Goal: Information Seeking & Learning: Learn about a topic

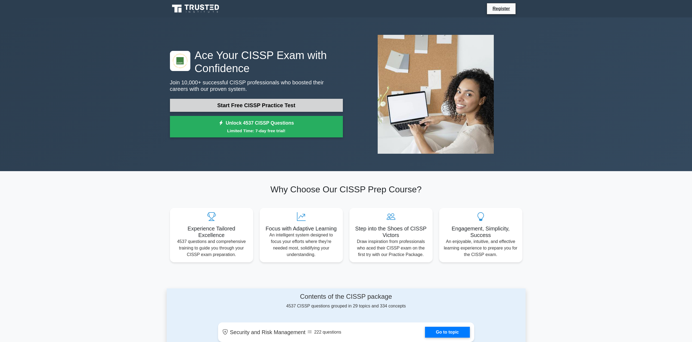
click at [267, 102] on link "Start Free CISSP Practice Test" at bounding box center [256, 105] width 173 height 13
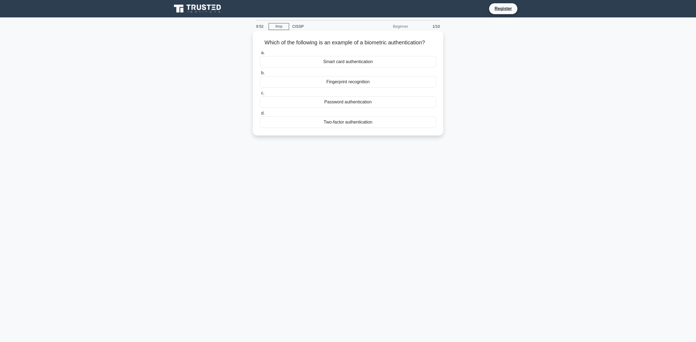
click at [345, 81] on div "Fingerprint recognition" at bounding box center [348, 81] width 176 height 11
click at [260, 75] on input "b. Fingerprint recognition" at bounding box center [260, 73] width 0 height 4
click at [364, 82] on div "Authentication" at bounding box center [348, 81] width 176 height 11
click at [260, 75] on input "b. Authentication" at bounding box center [260, 73] width 0 height 4
click at [350, 62] on div "Secure service" at bounding box center [348, 61] width 176 height 11
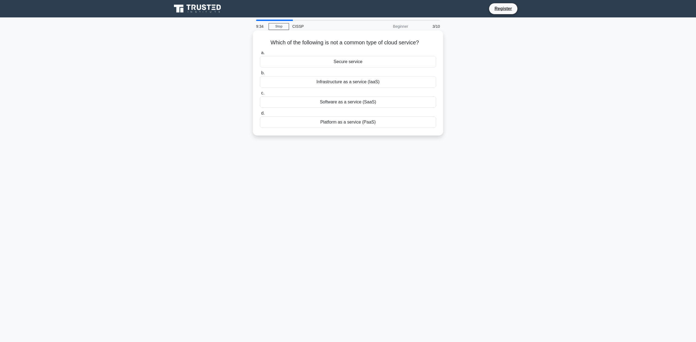
click at [260, 55] on input "a. Secure service" at bounding box center [260, 53] width 0 height 4
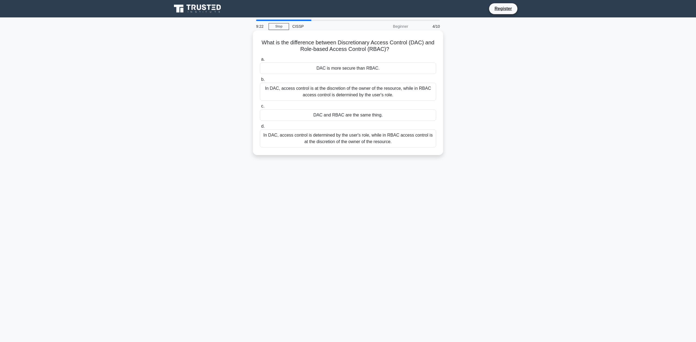
click at [328, 92] on div "In DAC, access control is at the discretion of the owner of the resource, while…" at bounding box center [348, 92] width 176 height 18
click at [260, 81] on input "b. In DAC, access control is at the discretion of the owner of the resource, wh…" at bounding box center [260, 80] width 0 height 4
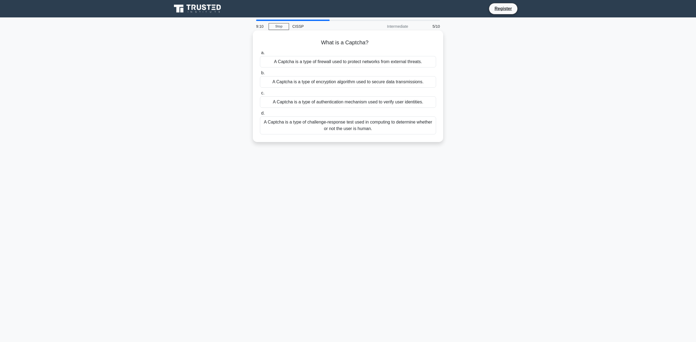
click at [322, 121] on div "A Captcha is a type of challenge-response test used in computing to determine w…" at bounding box center [348, 125] width 176 height 18
click at [260, 115] on input "d. A Captcha is a type of challenge-response test used in computing to determin…" at bounding box center [260, 113] width 0 height 4
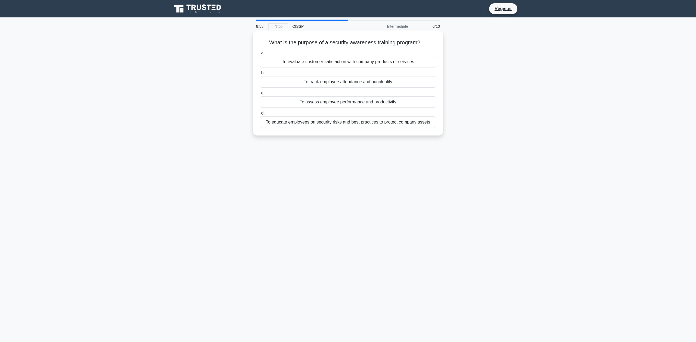
click at [352, 125] on div "To educate employees on security risks and best practices to protect company as…" at bounding box center [348, 121] width 176 height 11
click at [260, 115] on input "d. To educate employees on security risks and best practices to protect company…" at bounding box center [260, 113] width 0 height 4
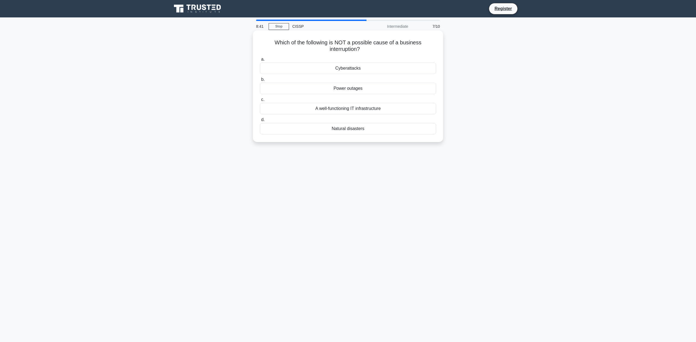
click at [330, 108] on div "A well-functioning IT infrastructure" at bounding box center [348, 108] width 176 height 11
click at [260, 101] on input "c. A well-functioning IT infrastructure" at bounding box center [260, 100] width 0 height 4
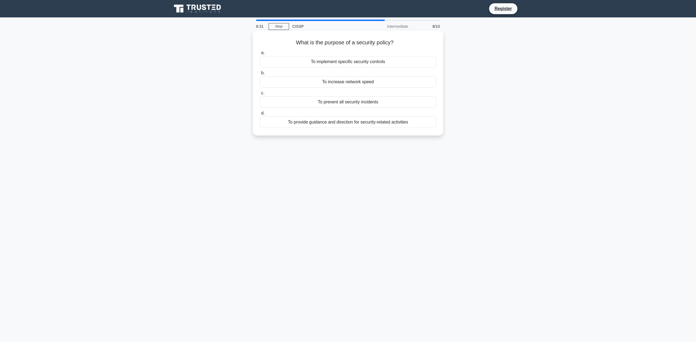
click at [304, 121] on div "To provide guidance and direction for security-related activities" at bounding box center [348, 121] width 176 height 11
click at [260, 115] on input "d. To provide guidance and direction for security-related activities" at bounding box center [260, 113] width 0 height 4
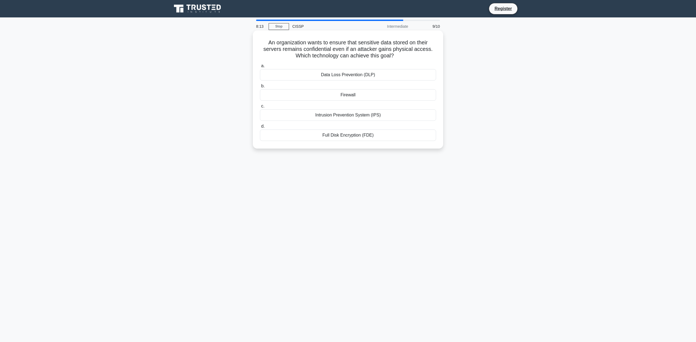
click at [327, 138] on div "Full Disk Encryption (FDE)" at bounding box center [348, 134] width 176 height 11
click at [260, 128] on input "d. Full Disk Encryption (FDE)" at bounding box center [260, 126] width 0 height 4
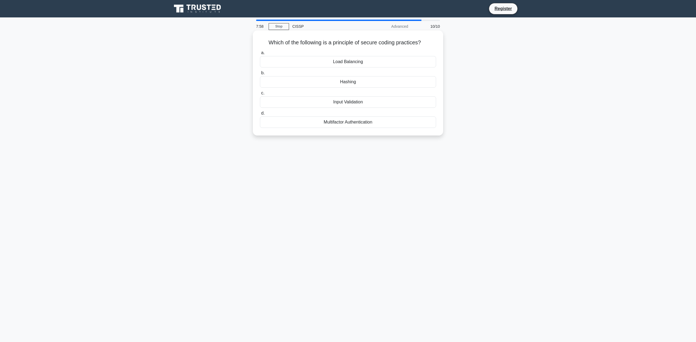
click at [308, 100] on div "Input Validation" at bounding box center [348, 101] width 176 height 11
click at [260, 95] on input "c. Input Validation" at bounding box center [260, 93] width 0 height 4
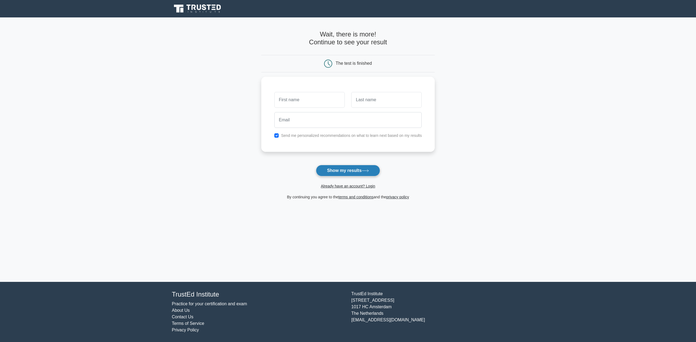
click at [341, 170] on button "Show my results" at bounding box center [348, 170] width 64 height 11
click at [308, 101] on input "text" at bounding box center [309, 98] width 70 height 16
type input "Colt"
click at [347, 171] on button "Show my results" at bounding box center [348, 170] width 64 height 11
click at [362, 100] on input "text" at bounding box center [386, 98] width 70 height 16
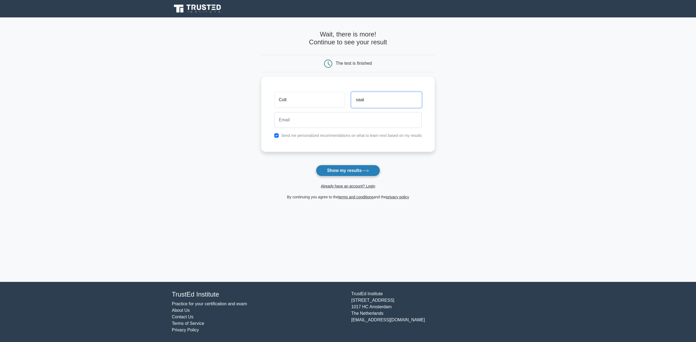
type input "saat"
click at [359, 170] on button "Show my results" at bounding box center [348, 170] width 64 height 11
click at [341, 125] on input "email" at bounding box center [348, 119] width 148 height 16
type input "[EMAIL_ADDRESS][DOMAIN_NAME]"
click at [316, 165] on button "Show my results" at bounding box center [348, 170] width 64 height 11
